Goal: Transaction & Acquisition: Purchase product/service

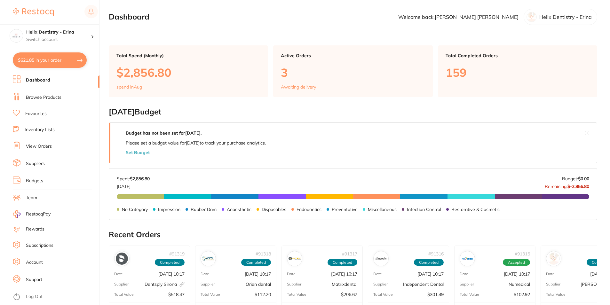
click at [39, 63] on button "$621.85 in your order" at bounding box center [50, 59] width 74 height 15
checkbox input "true"
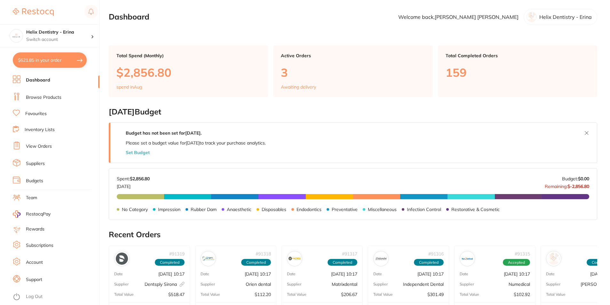
checkbox input "true"
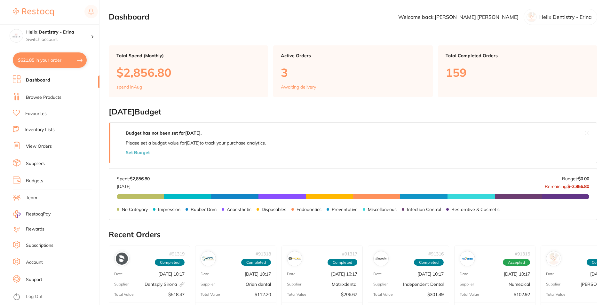
checkbox input "true"
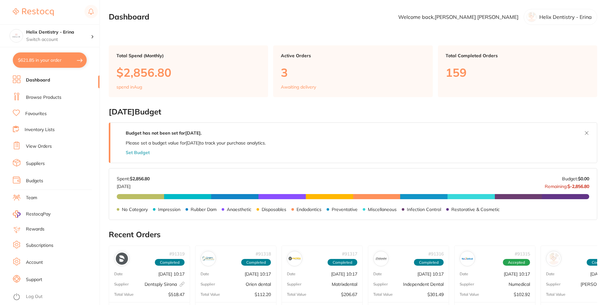
checkbox input "true"
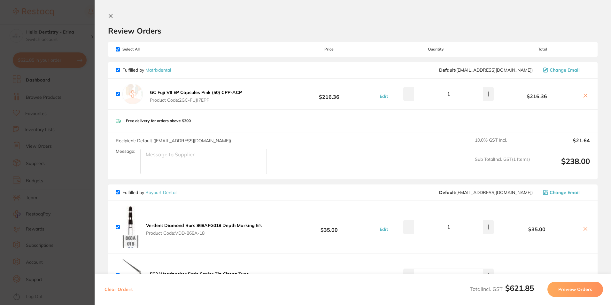
click at [111, 16] on icon at bounding box center [111, 16] width 4 height 4
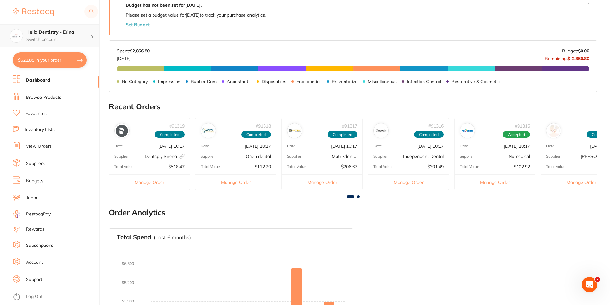
click at [78, 29] on h4 "Helix Dentistry - Erina" at bounding box center [58, 32] width 65 height 6
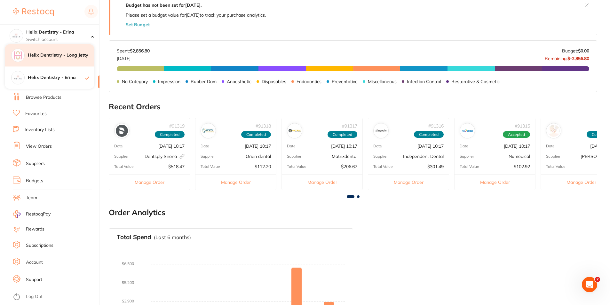
click at [67, 56] on h4 "Helix Dentristry - Long Jetty" at bounding box center [61, 55] width 67 height 6
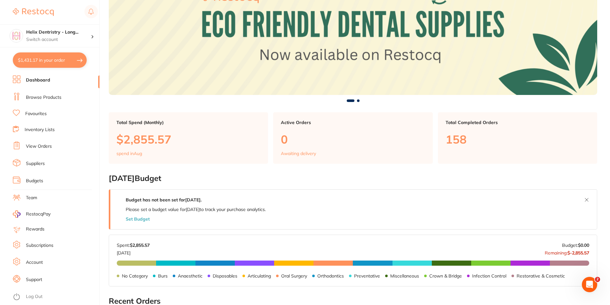
scroll to position [64, 0]
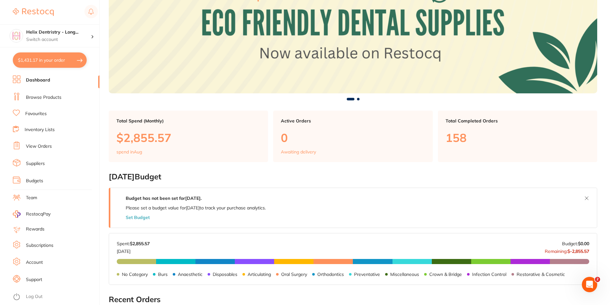
click at [68, 59] on button "$1,431.17 in your order" at bounding box center [50, 59] width 74 height 15
checkbox input "true"
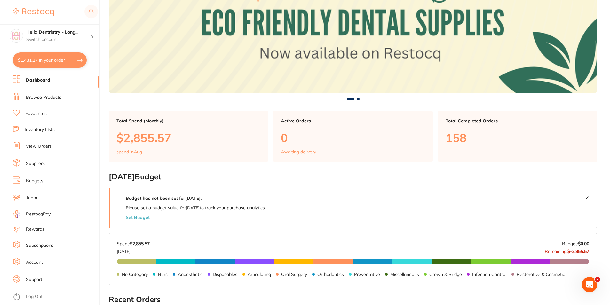
checkbox input "true"
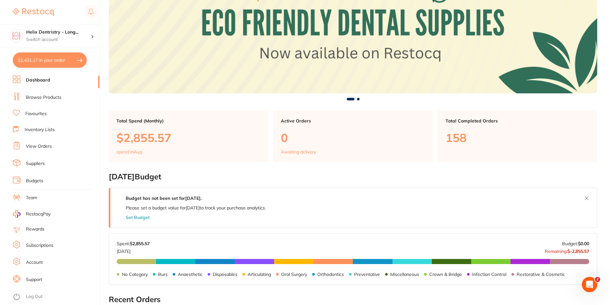
checkbox input "true"
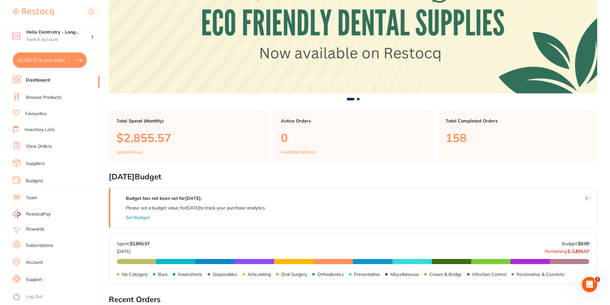
checkbox input "true"
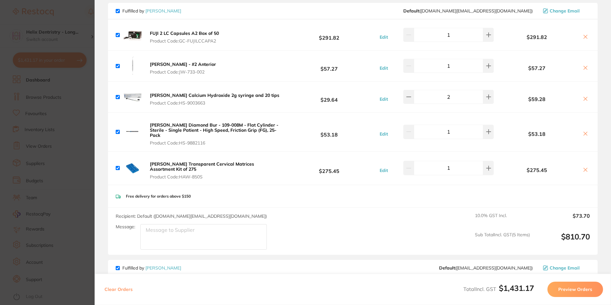
scroll to position [448, 0]
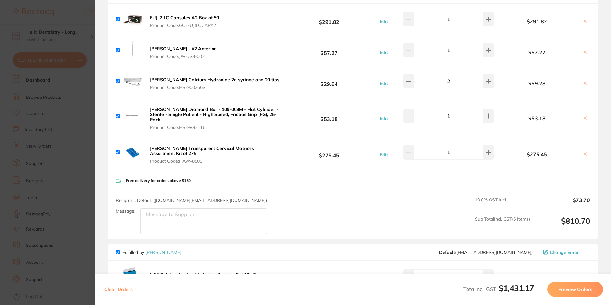
click at [213, 150] on b "[PERSON_NAME] Transparent Cervical Matrices Assortment Kit of 275" at bounding box center [202, 150] width 104 height 11
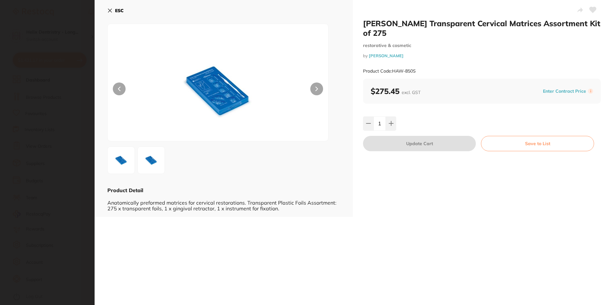
scroll to position [0, 0]
click at [314, 88] on button at bounding box center [316, 88] width 13 height 13
click at [141, 152] on img at bounding box center [151, 160] width 23 height 23
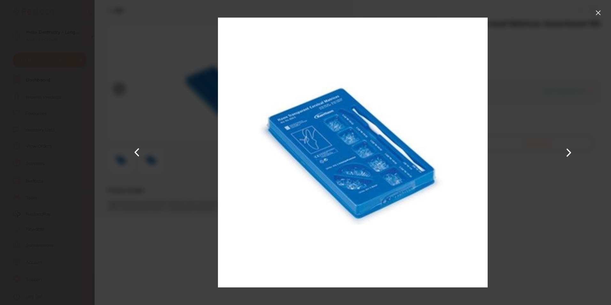
click at [597, 12] on button at bounding box center [598, 13] width 10 height 10
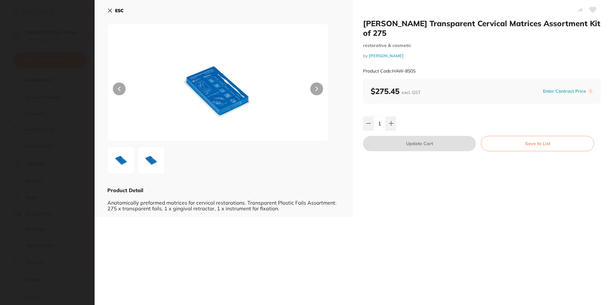
click at [315, 92] on button at bounding box center [316, 88] width 13 height 13
click at [118, 8] on b "ESC" at bounding box center [119, 11] width 9 height 6
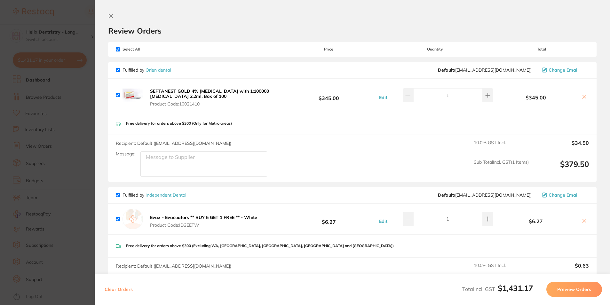
click at [109, 15] on icon at bounding box center [111, 16] width 4 height 4
